Goal: Check status: Check status

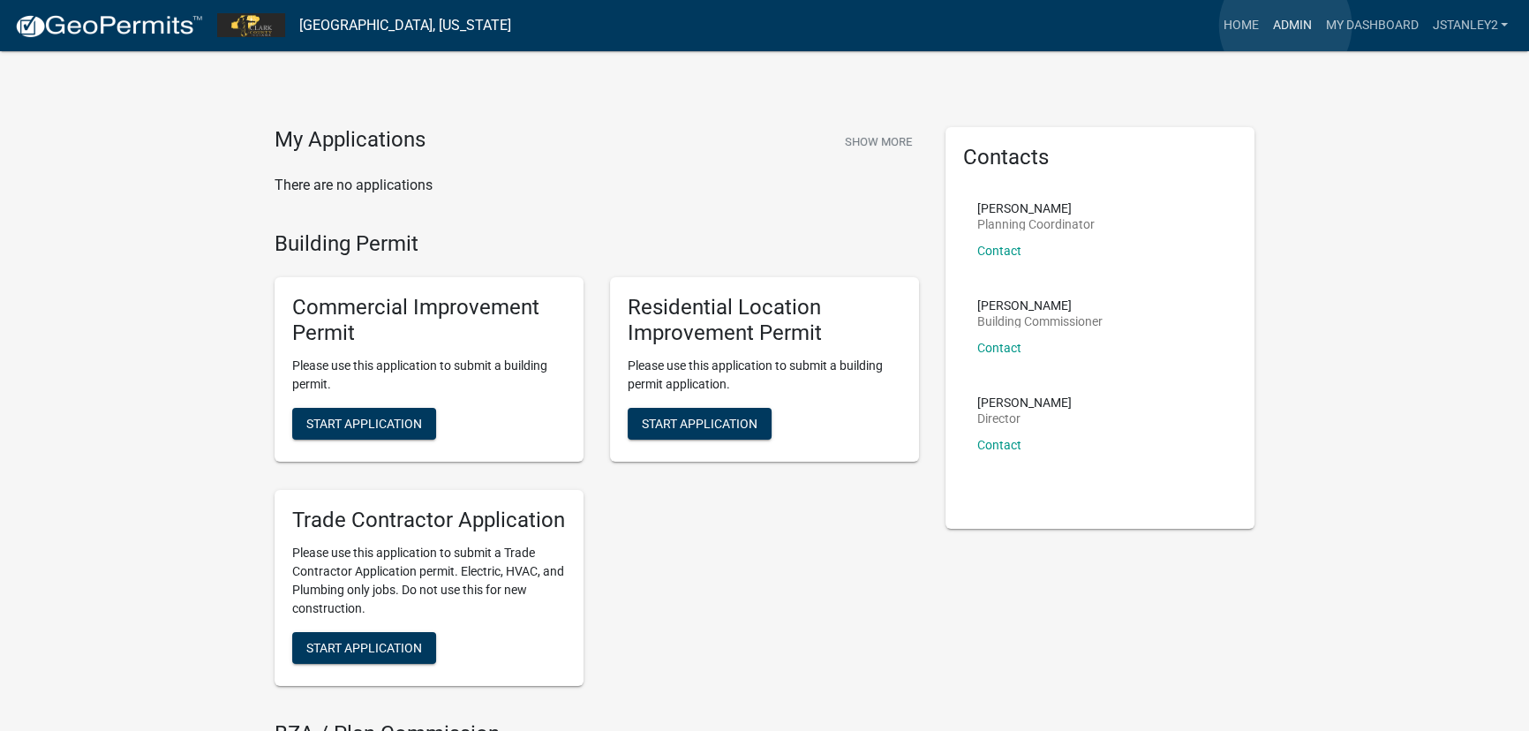
click at [1285, 26] on link "Admin" at bounding box center [1291, 26] width 53 height 34
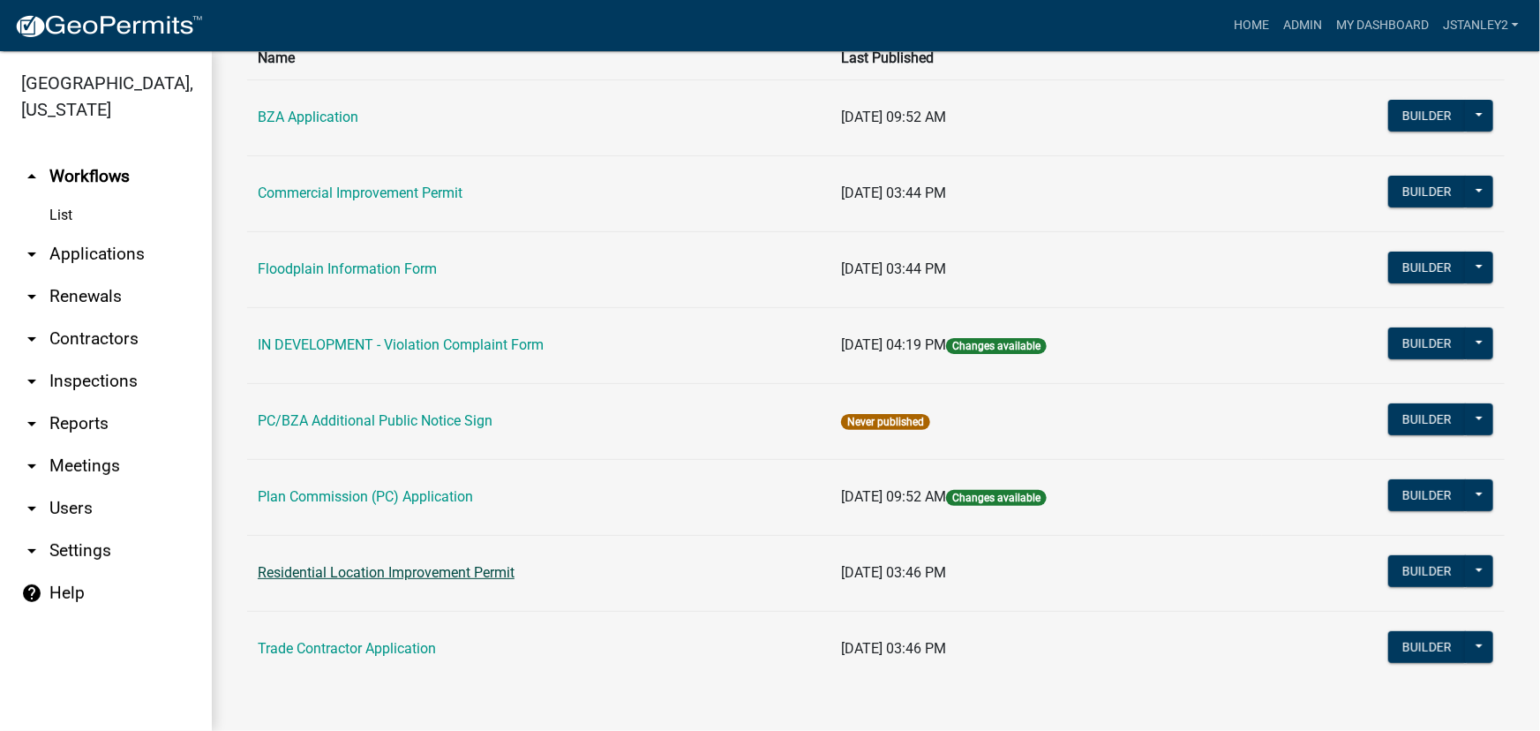
scroll to position [154, 0]
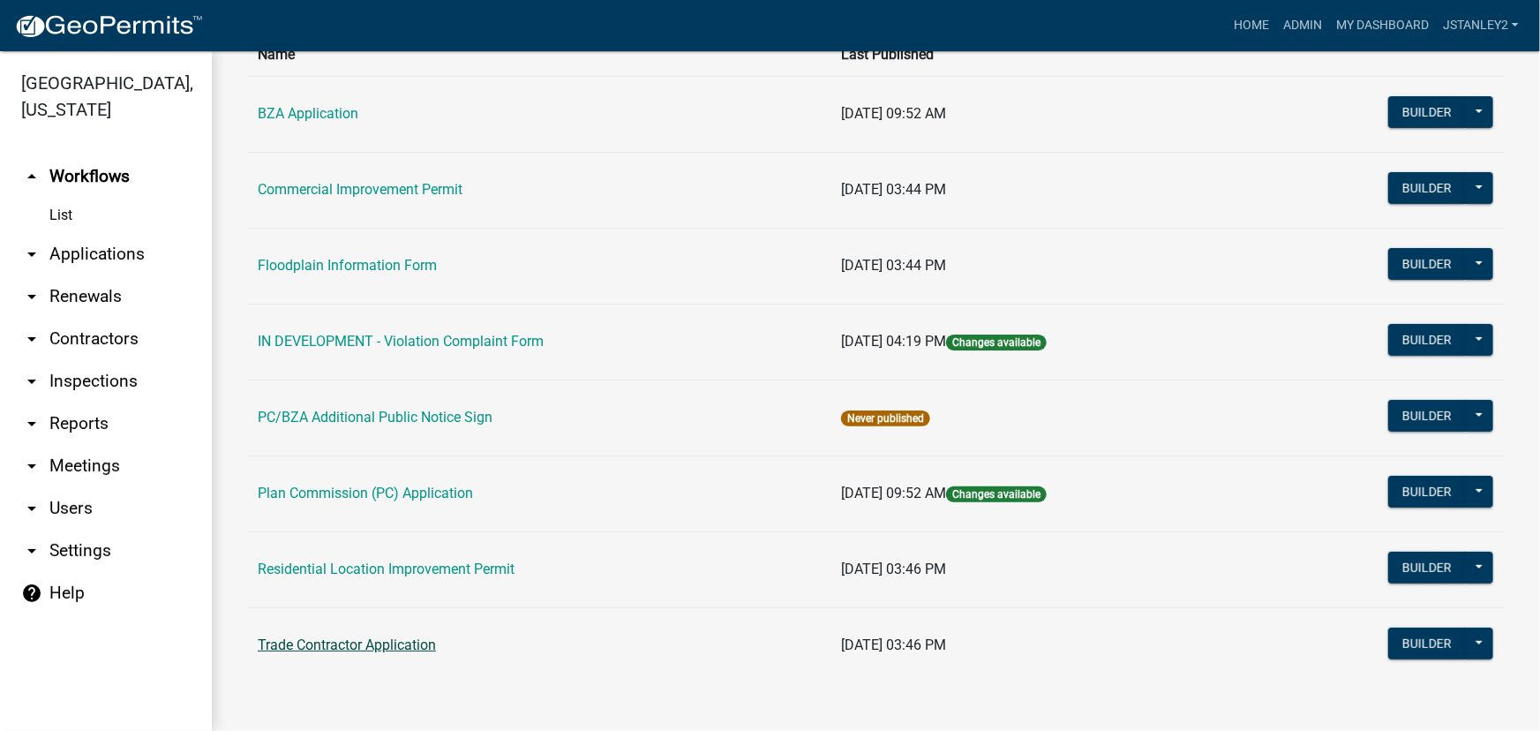
click at [328, 644] on link "Trade Contractor Application" at bounding box center [347, 644] width 178 height 17
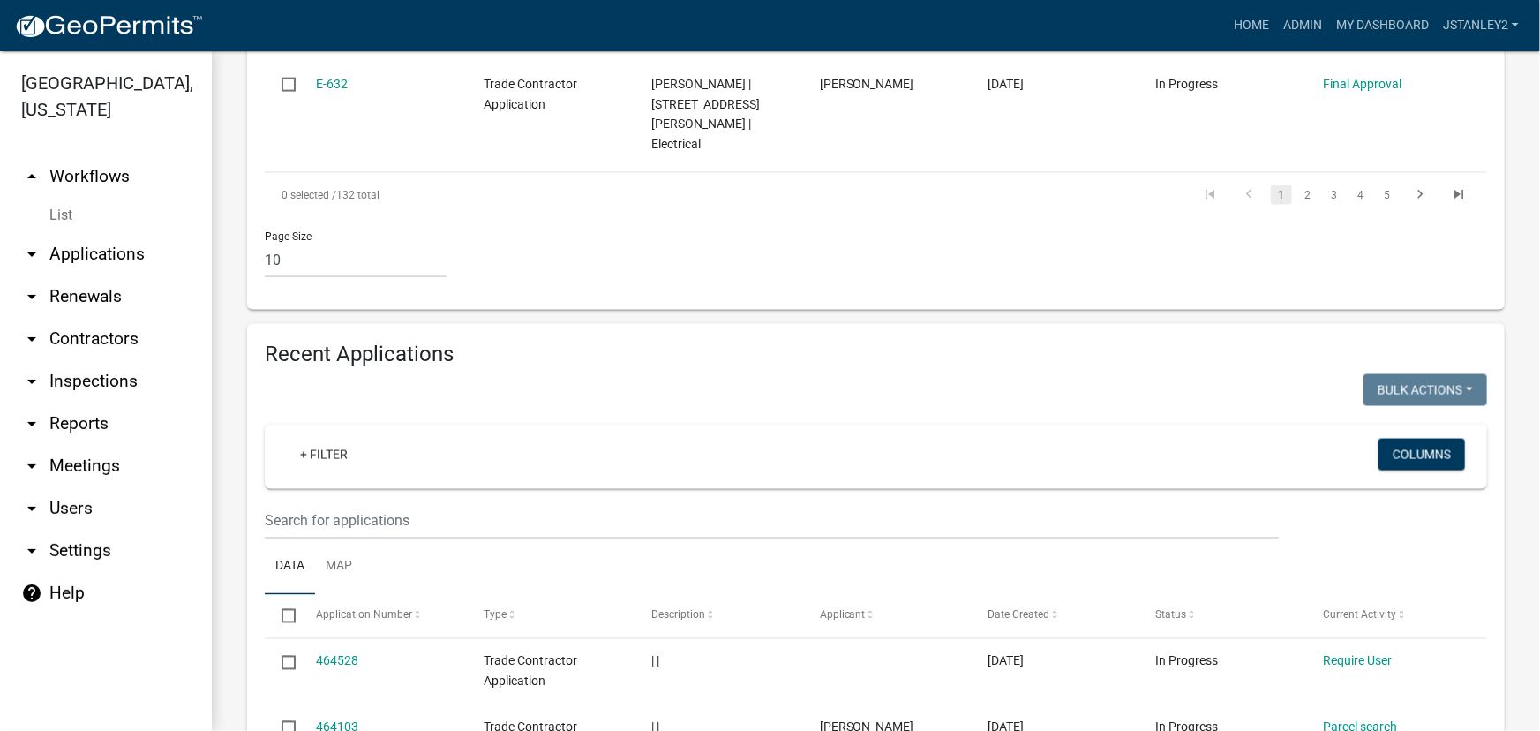
scroll to position [1283, 0]
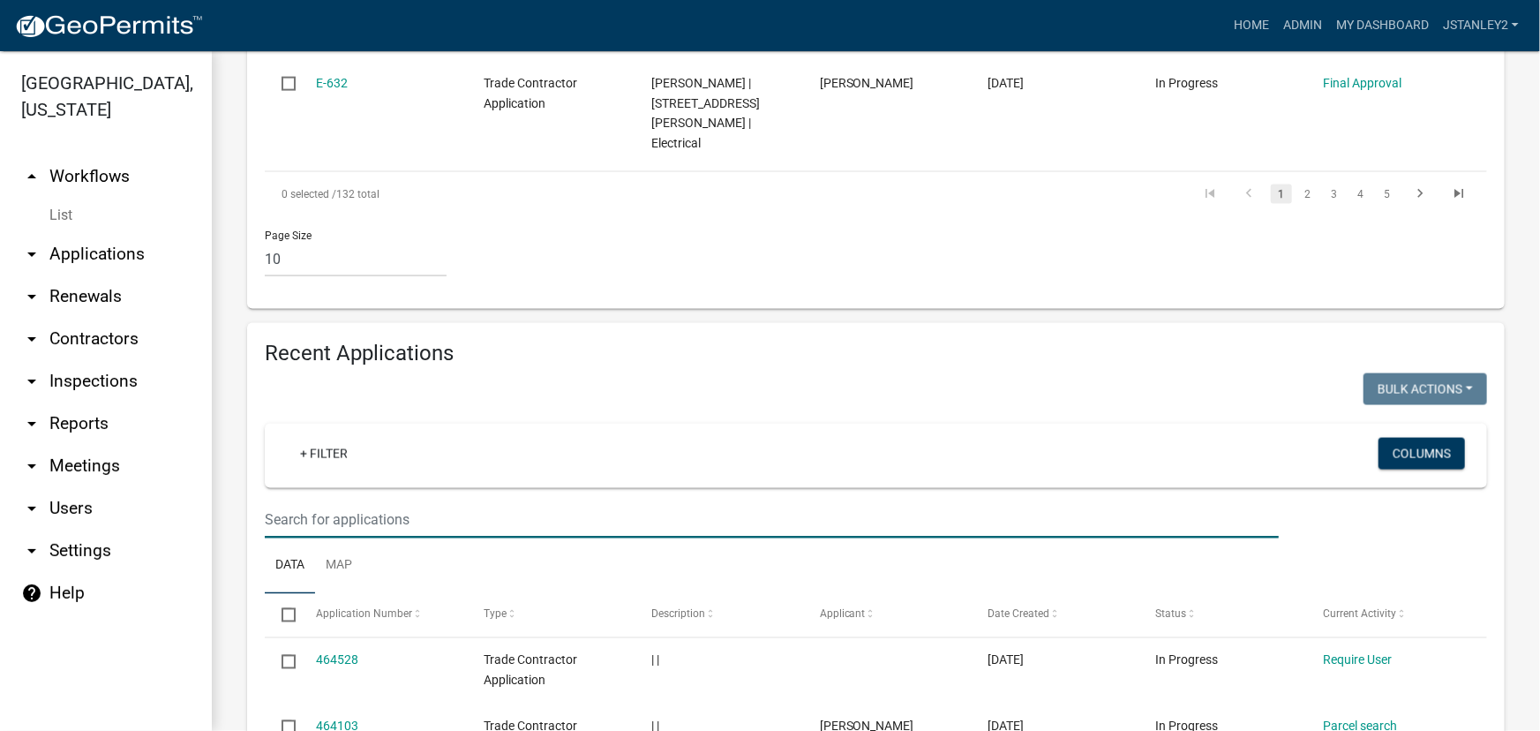
click at [298, 502] on input "text" at bounding box center [772, 520] width 1014 height 36
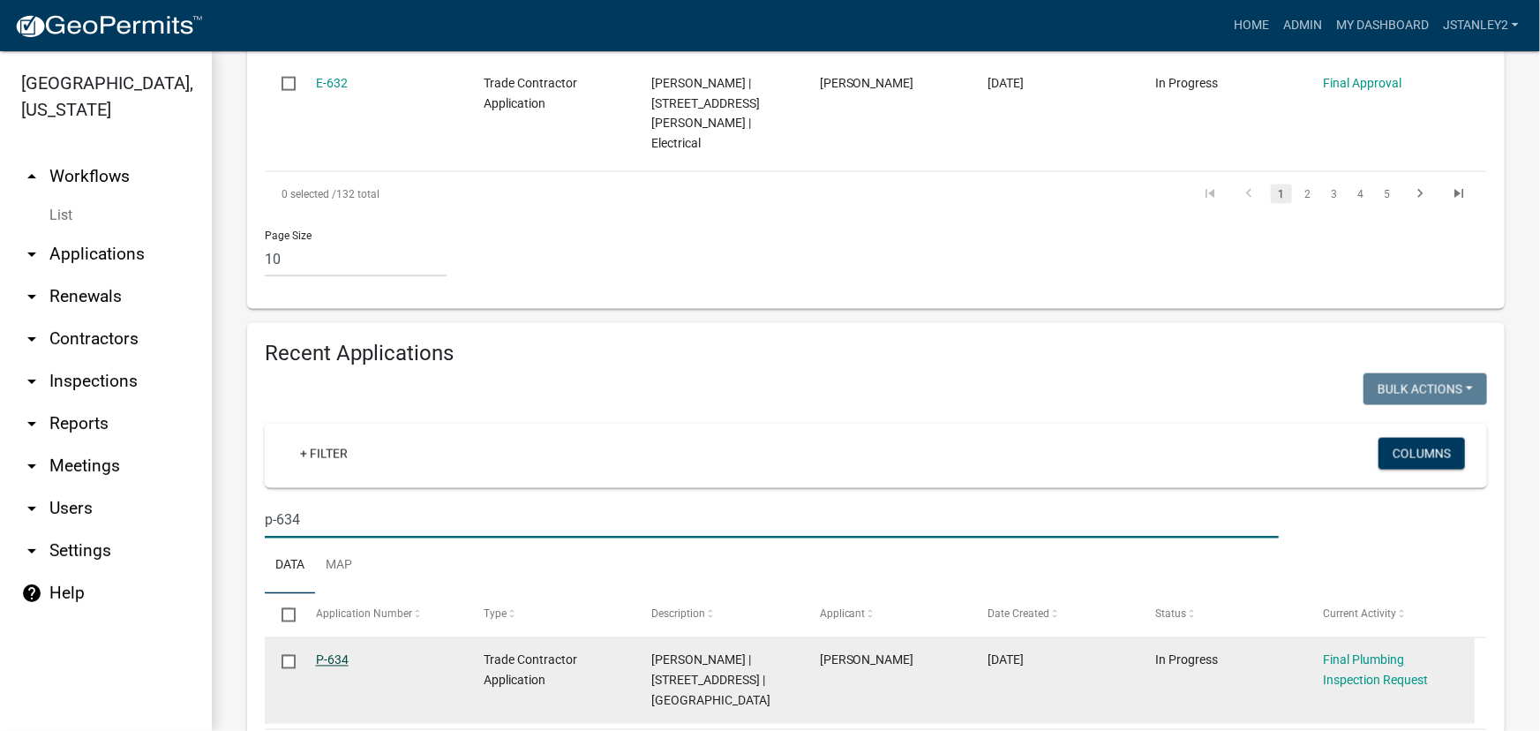
type input "p-634"
click at [336, 653] on link "P-634" at bounding box center [332, 660] width 33 height 14
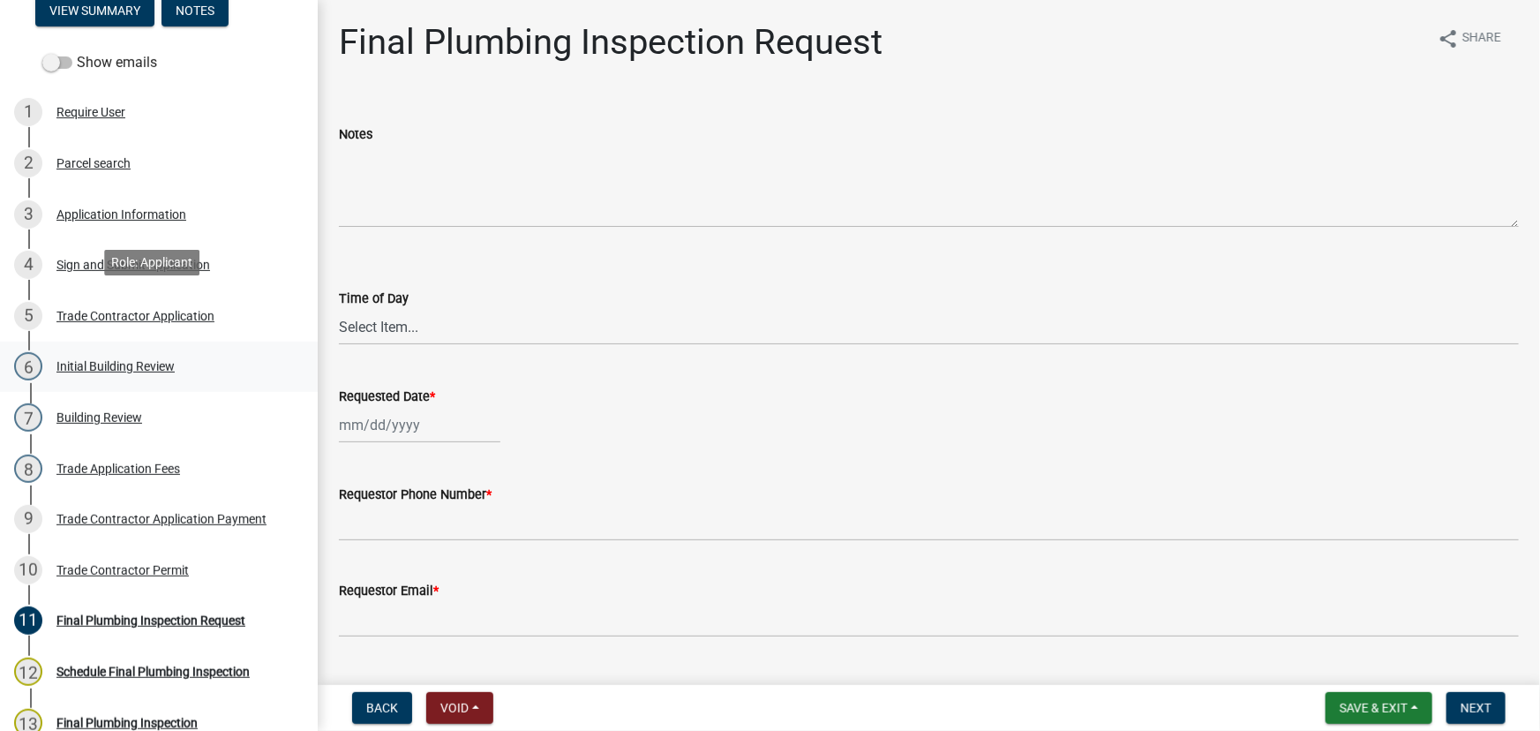
scroll to position [320, 0]
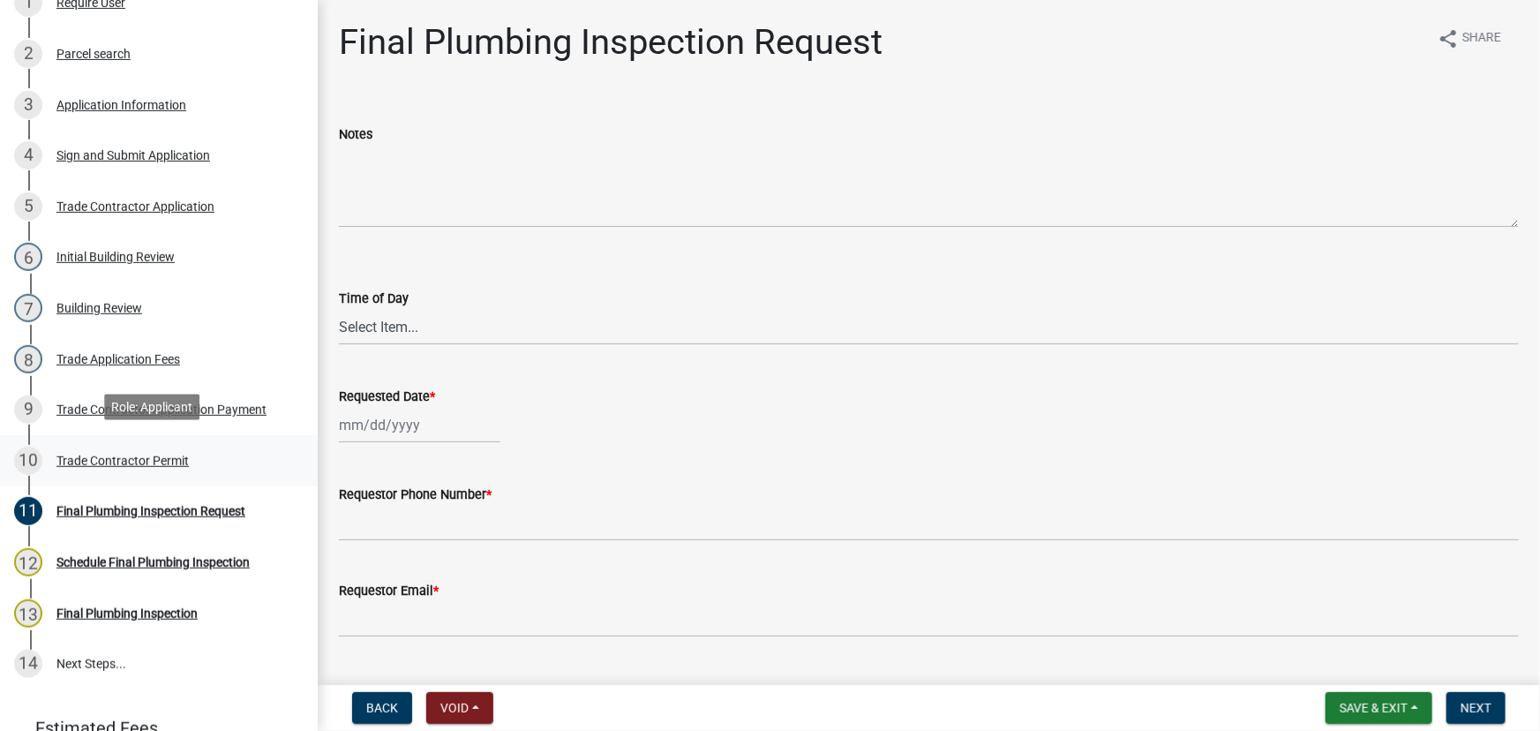
click at [150, 455] on div "Trade Contractor Permit" at bounding box center [122, 461] width 132 height 12
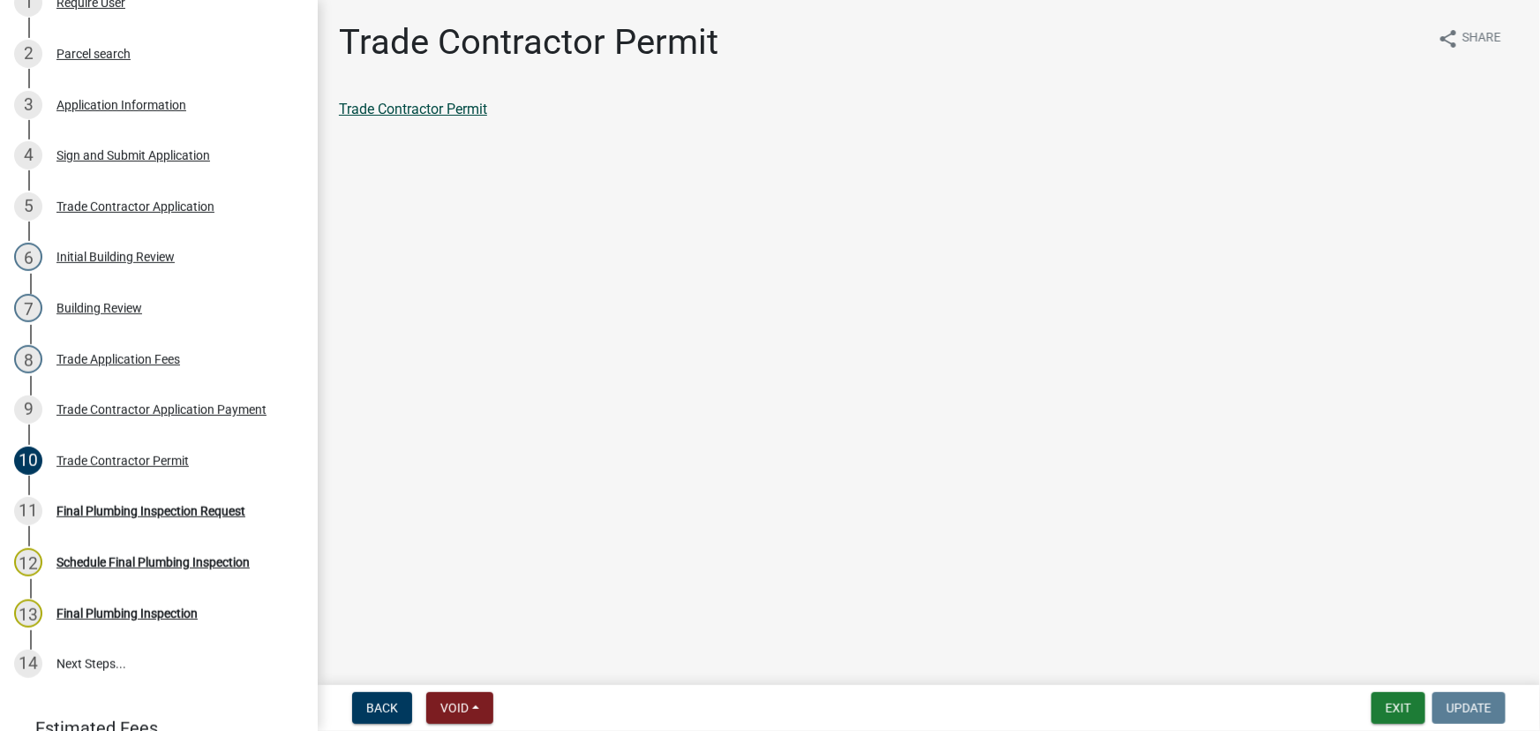
click at [453, 110] on link "Trade Contractor Permit" at bounding box center [413, 109] width 148 height 17
click at [1414, 706] on button "Exit" at bounding box center [1399, 708] width 54 height 32
